Goal: Ask a question

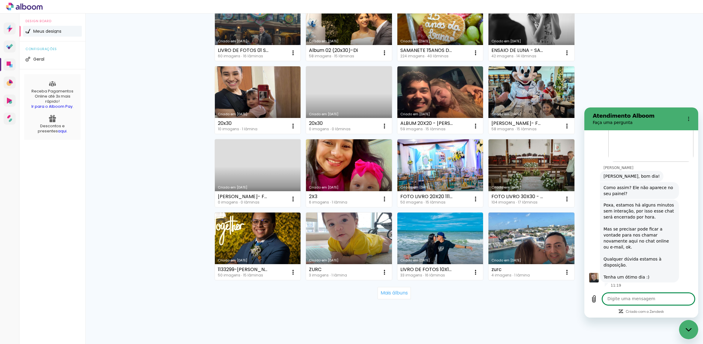
scroll to position [1184, 0]
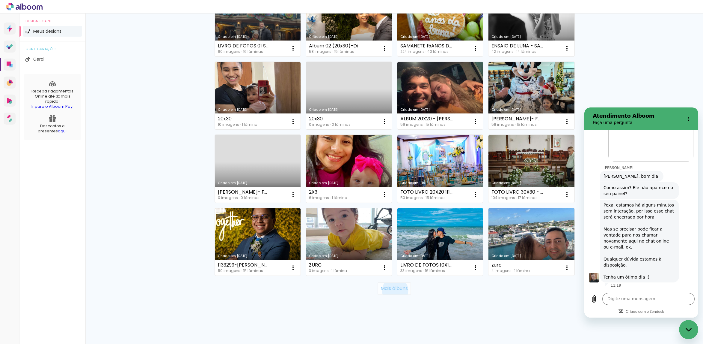
click at [0, 0] on slot "Mais álbuns" at bounding box center [0, 0] width 0 height 0
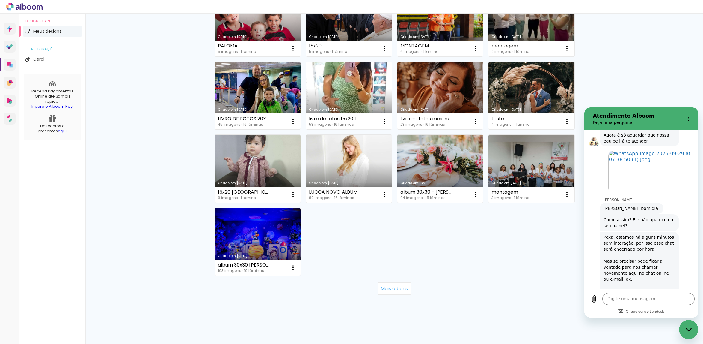
scroll to position [2800, 0]
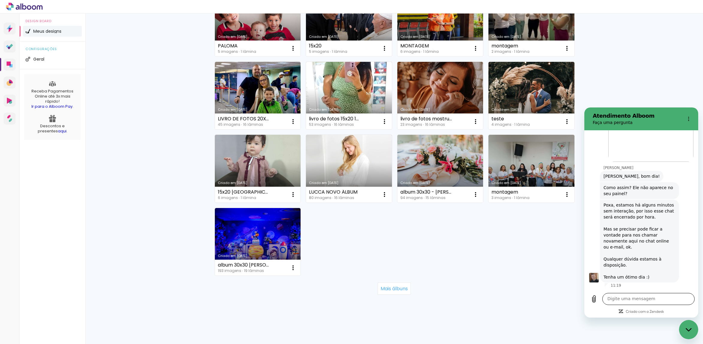
click at [624, 298] on textarea at bounding box center [649, 299] width 92 height 12
type textarea "B"
type textarea "BOM DIA"
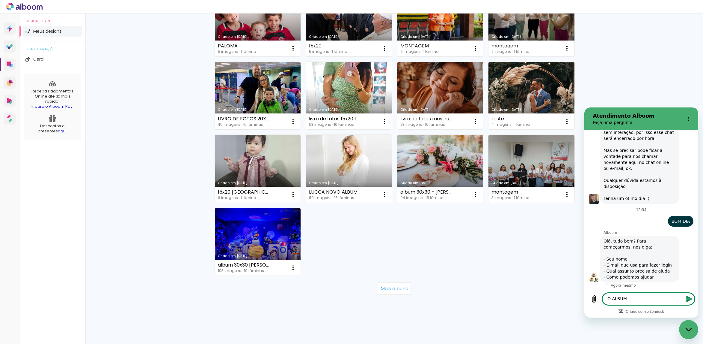
type textarea "O ALBUM"
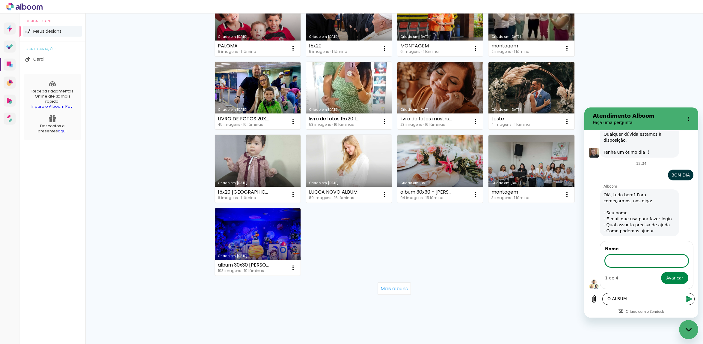
scroll to position [2925, 0]
type input "[PERSON_NAME]"
click at [667, 284] on button "Avançar" at bounding box center [674, 278] width 27 height 12
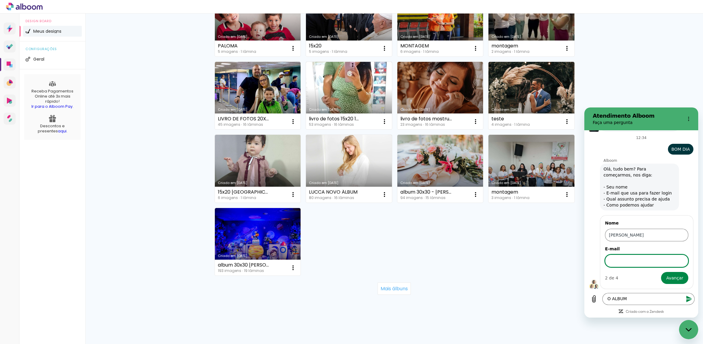
drag, startPoint x: 642, startPoint y: 262, endPoint x: 641, endPoint y: 266, distance: 3.8
click at [642, 262] on input "E-mail" at bounding box center [646, 260] width 83 height 13
type input "D"
type input "[EMAIL_ADDRESS][DOMAIN_NAME]"
click at [667, 278] on span "Avançar" at bounding box center [674, 277] width 17 height 7
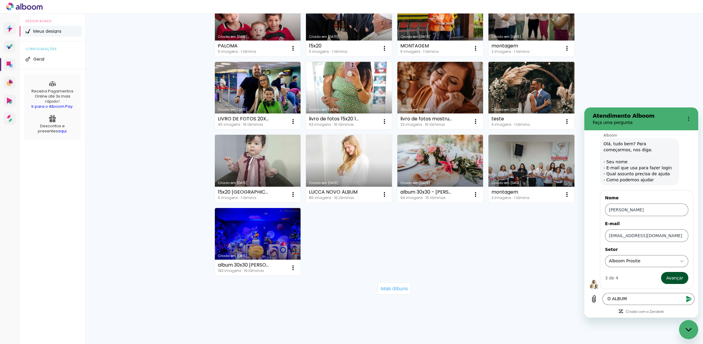
scroll to position [2976, 0]
click at [665, 261] on div "Alboom Prosite Alboom Prosite" at bounding box center [644, 260] width 70 height 11
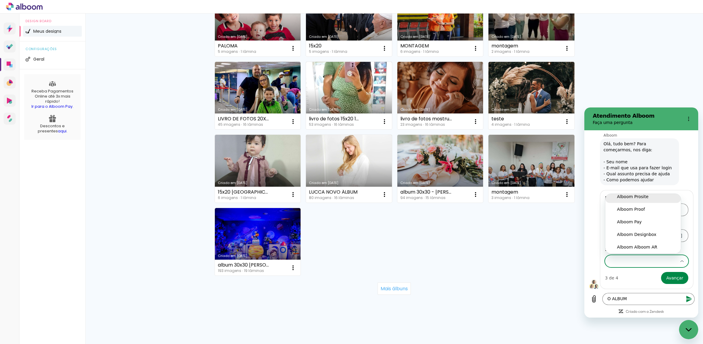
scroll to position [1, 0]
click at [649, 199] on div "Alboom Prosite" at bounding box center [643, 200] width 52 height 6
type input "Alboom Prosite"
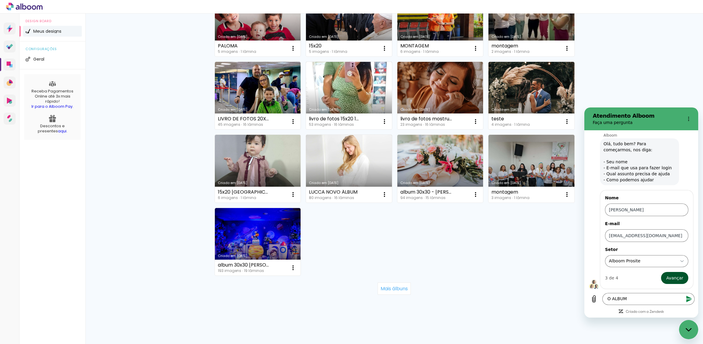
click at [669, 276] on span "Avançar" at bounding box center [674, 277] width 17 height 7
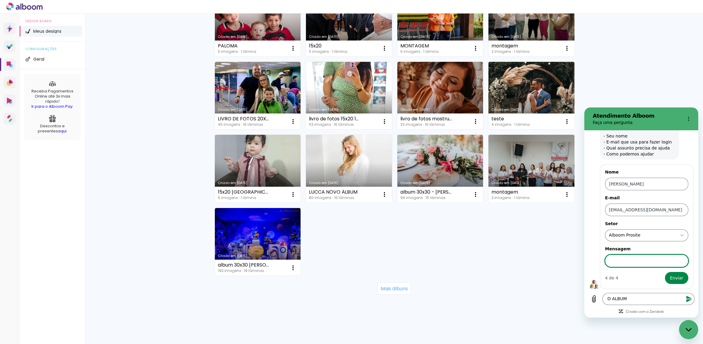
click at [663, 257] on input "Mensagem" at bounding box center [646, 260] width 83 height 13
click at [659, 261] on input "Mensagem" at bounding box center [646, 260] width 83 height 13
type input "meu album já todo diagramado não aprece no painel"
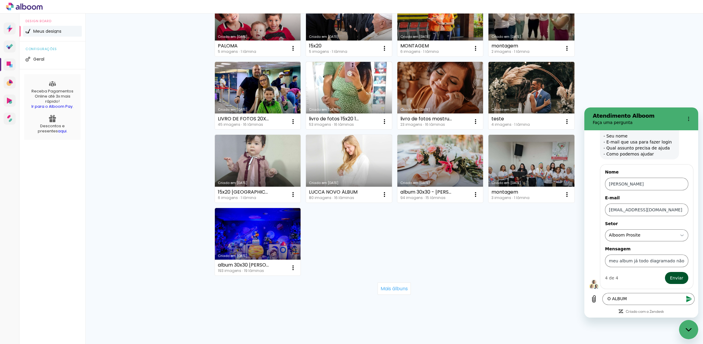
click at [665, 277] on button "Enviar" at bounding box center [676, 278] width 23 height 12
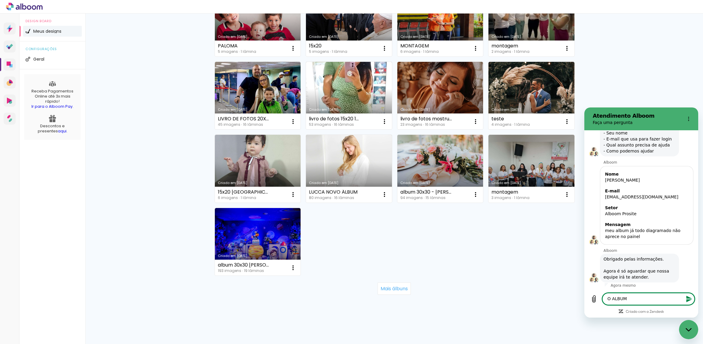
scroll to position [3005, 0]
drag, startPoint x: 636, startPoint y: 293, endPoint x: 580, endPoint y: 310, distance: 58.9
click at [585, 310] on html "Atendimento Alboom Faça uma pergunta [DATE] 09:23 [PERSON_NAME] diz: ERA BODAS …" at bounding box center [642, 212] width 114 height 210
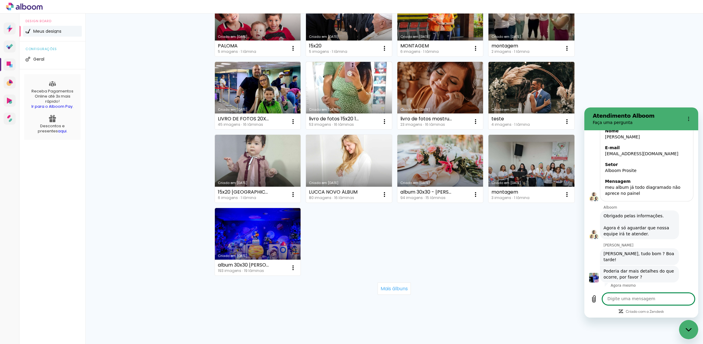
scroll to position [3042, 0]
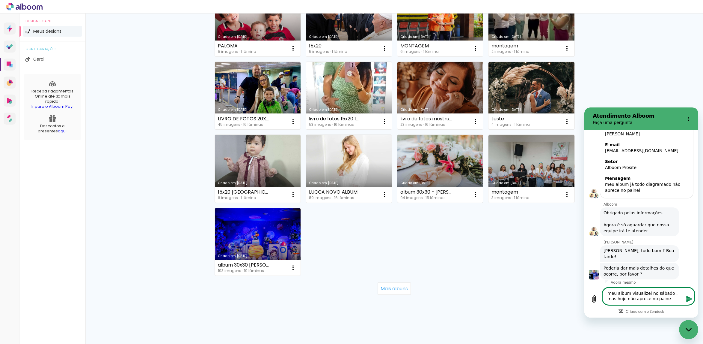
type textarea "meu album visualizei no sábado , mas hoje não aprece no painel"
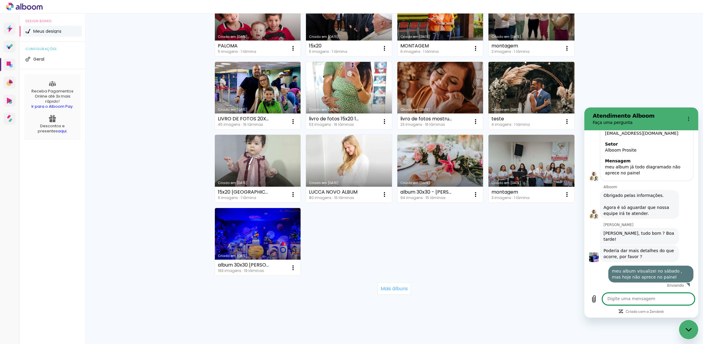
scroll to position [3062, 0]
type textarea "[PERSON_NAME] e neide"
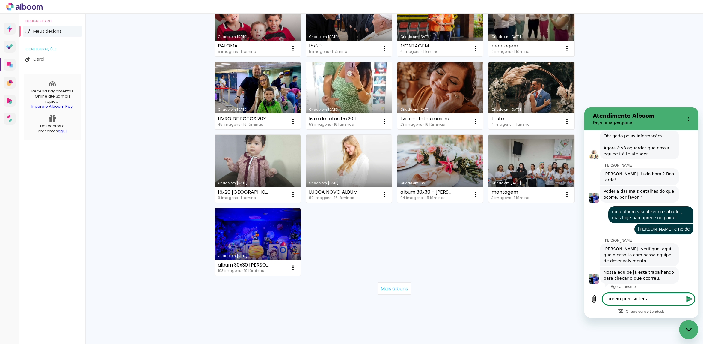
scroll to position [3123, 0]
type textarea "porem preciso ter acesso"
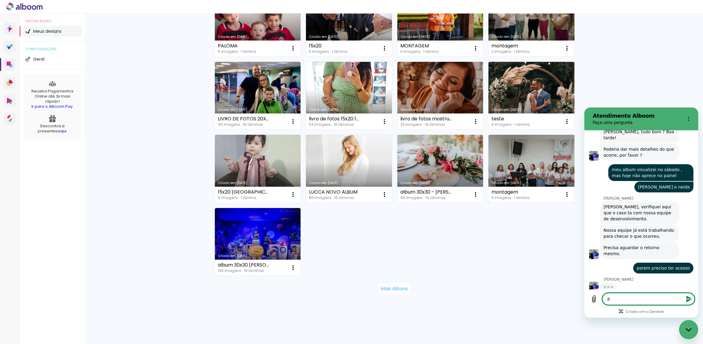
scroll to position [3160, 0]
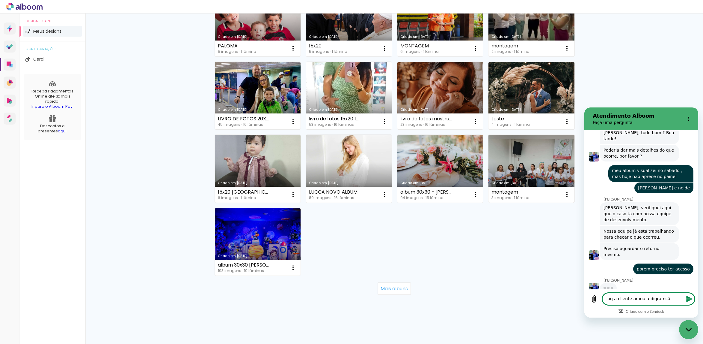
type textarea "pq a cliente amou a digramção"
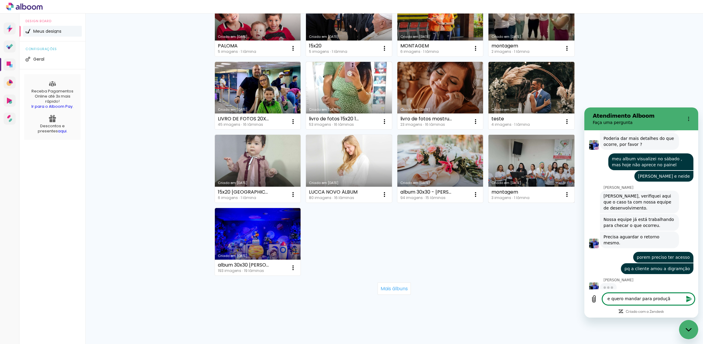
type textarea "e quero mandar para produção"
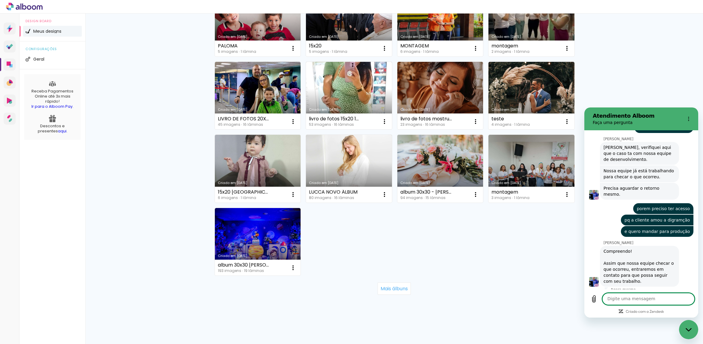
scroll to position [3221, 0]
type textarea "ppode ser no meu numero"
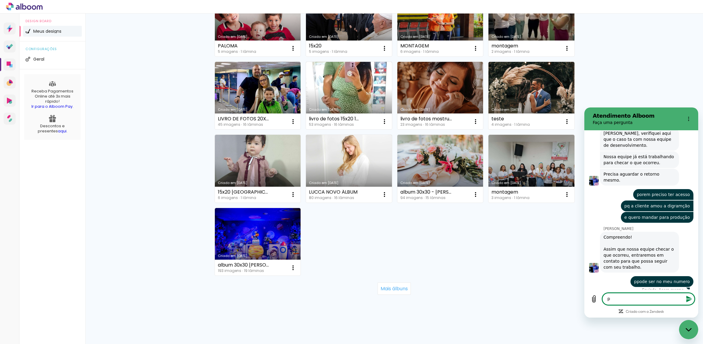
scroll to position [3235, 0]
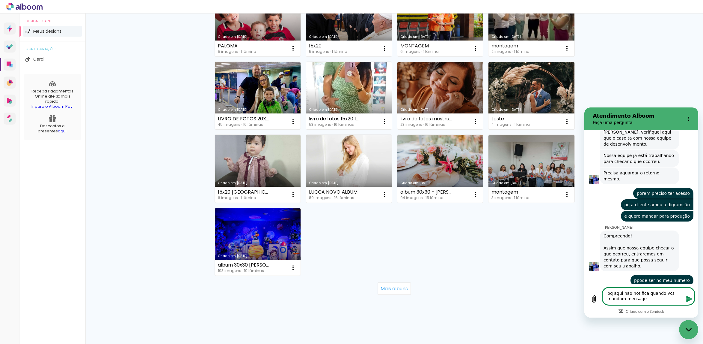
type textarea "pq aqui não notifica quando vcs mandam mensagem"
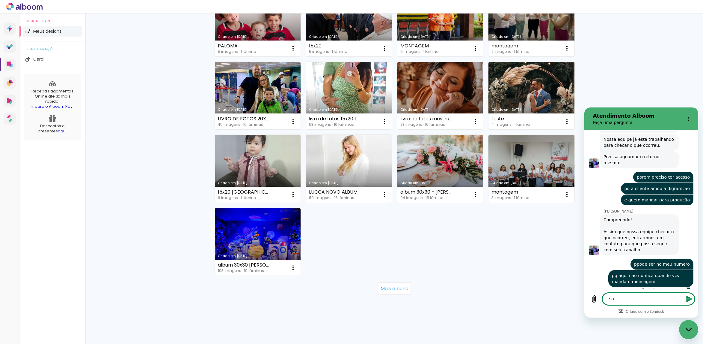
scroll to position [3253, 0]
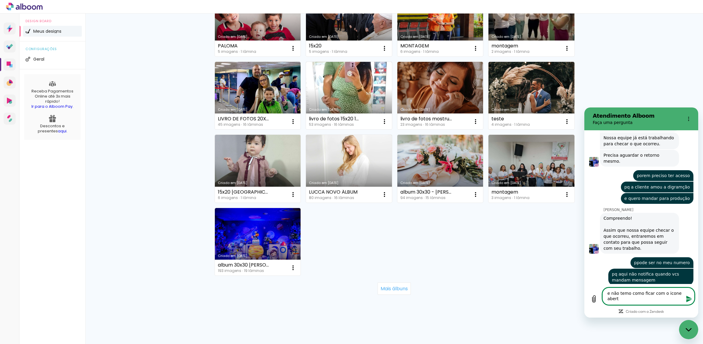
type textarea "e não temo como ficar com o icone abertp"
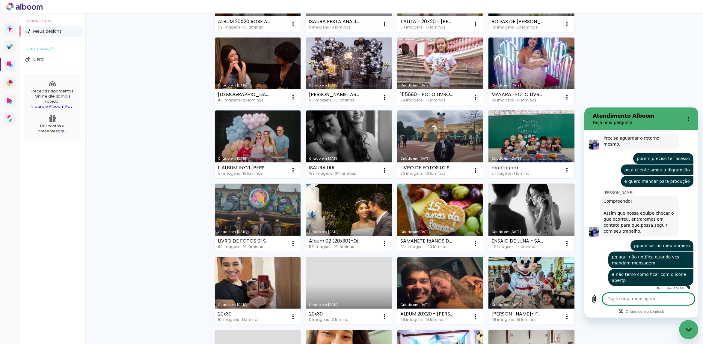
scroll to position [976, 0]
